Goal: Browse casually

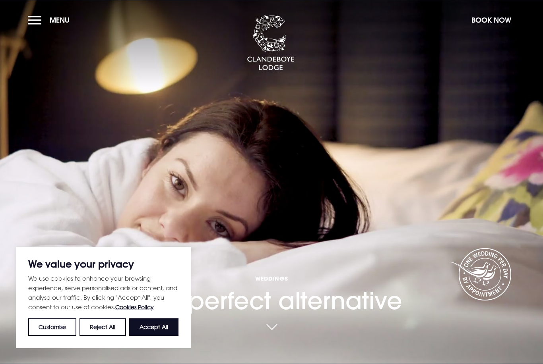
click at [160, 334] on button "Accept All" at bounding box center [153, 327] width 49 height 17
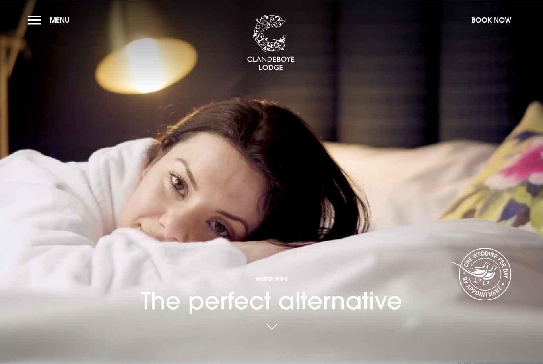
checkbox input "true"
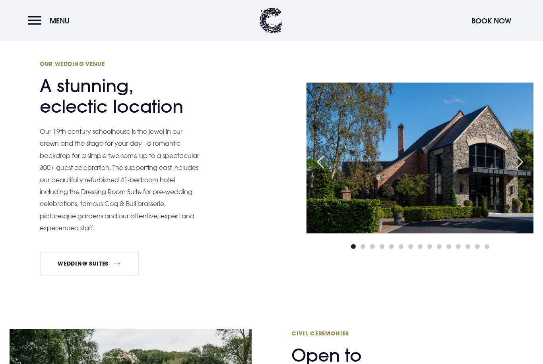
scroll to position [691, 0]
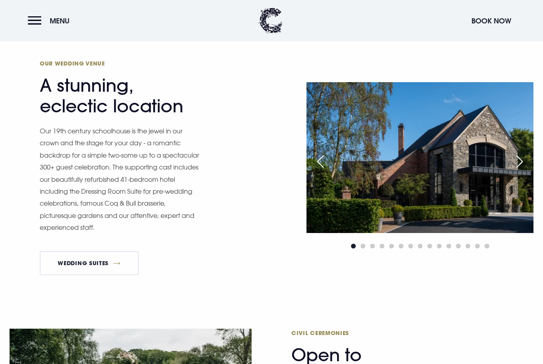
click at [522, 171] on div "Next slide" at bounding box center [519, 161] width 20 height 17
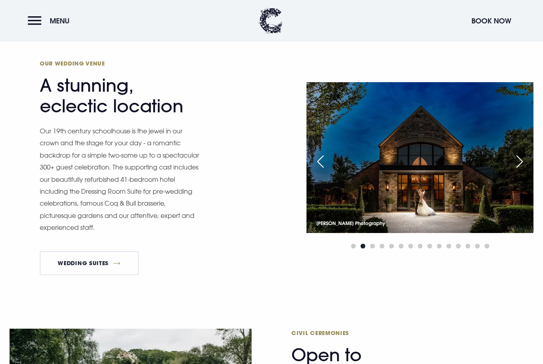
click at [519, 170] on div "Next slide" at bounding box center [519, 161] width 20 height 17
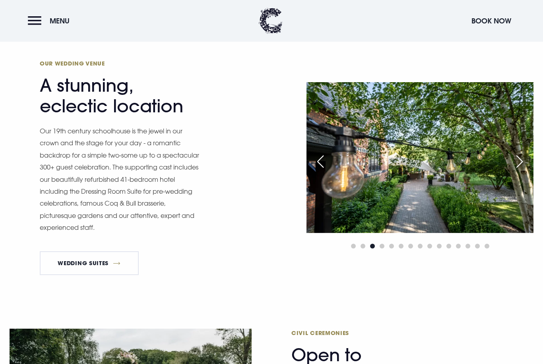
click at [518, 170] on div "Next slide" at bounding box center [519, 161] width 20 height 17
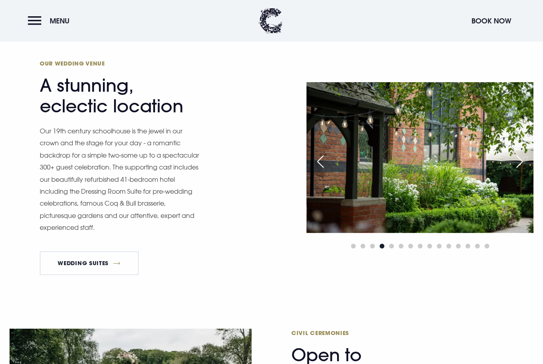
click at [519, 170] on div "Next slide" at bounding box center [519, 161] width 20 height 17
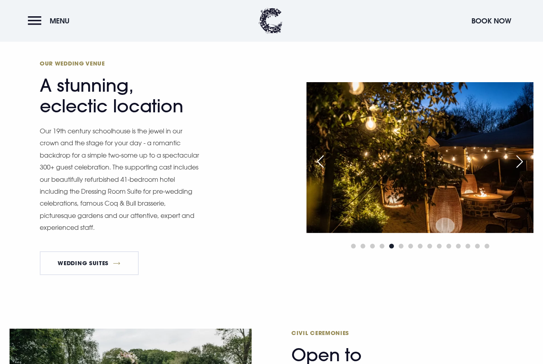
click at [518, 170] on div "Next slide" at bounding box center [519, 161] width 20 height 17
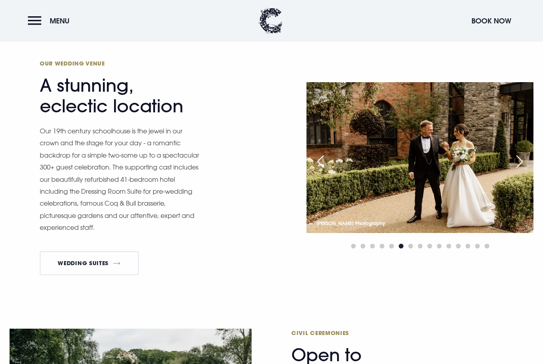
click at [521, 170] on div "Next slide" at bounding box center [519, 161] width 20 height 17
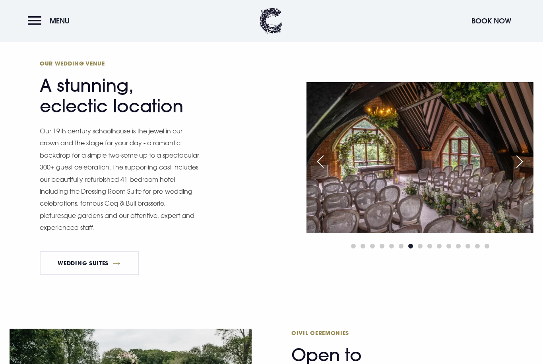
click at [519, 170] on div "Next slide" at bounding box center [519, 161] width 20 height 17
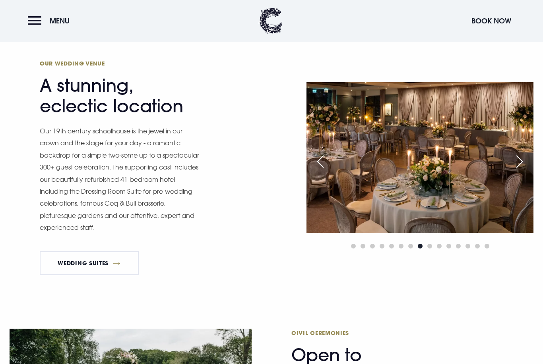
click at [521, 170] on div "Next slide" at bounding box center [519, 161] width 20 height 17
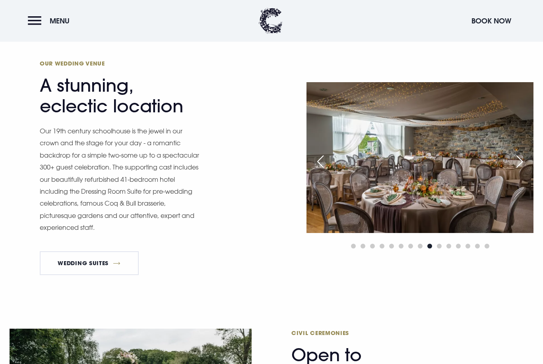
click at [520, 170] on div "Next slide" at bounding box center [519, 161] width 20 height 17
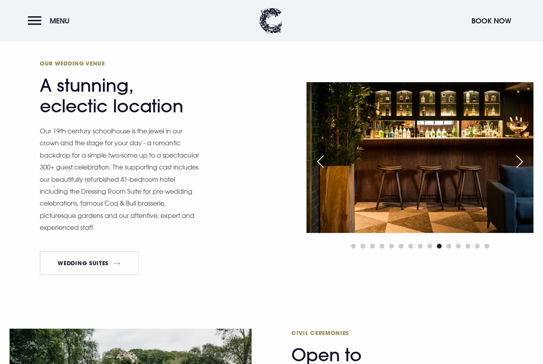
click at [520, 170] on div "Next slide" at bounding box center [519, 161] width 20 height 17
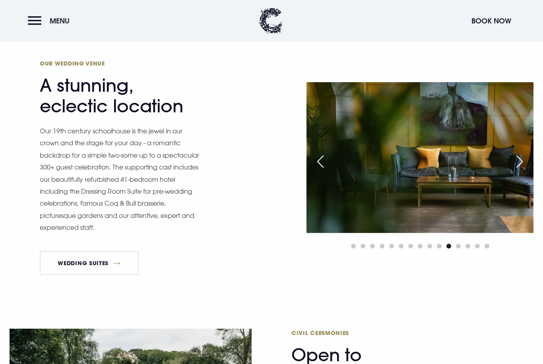
click at [523, 170] on div "Next slide" at bounding box center [519, 161] width 20 height 17
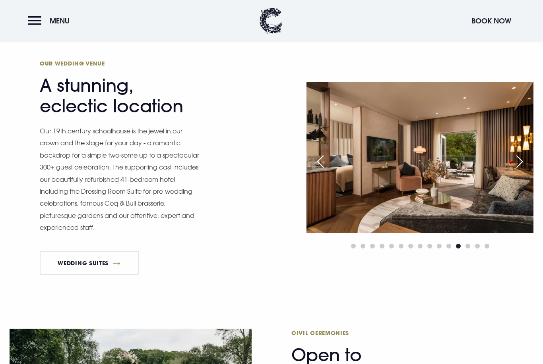
click at [519, 170] on div "Next slide" at bounding box center [519, 161] width 20 height 17
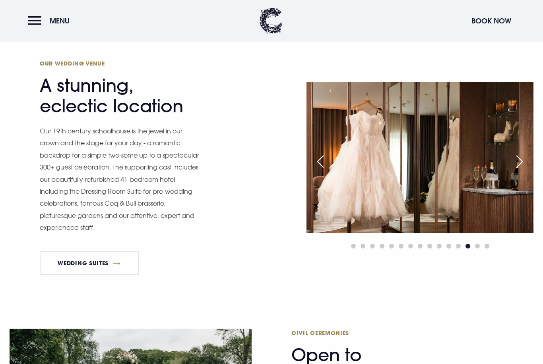
click at [522, 170] on div "Next slide" at bounding box center [519, 161] width 20 height 17
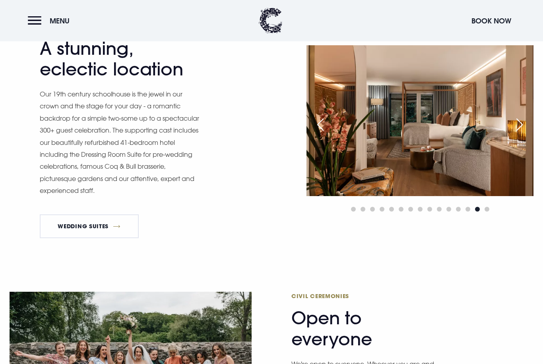
scroll to position [727, 0]
